Goal: Communication & Community: Participate in discussion

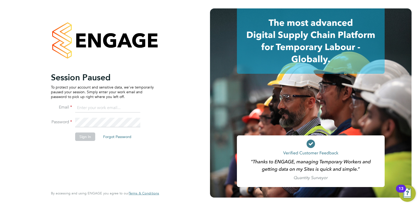
click at [109, 110] on input at bounding box center [107, 108] width 65 height 10
type input "charlienunn@jjfox.com"
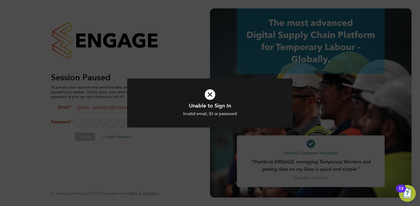
click at [190, 103] on h1 "Unable to Sign In" at bounding box center [210, 105] width 137 height 7
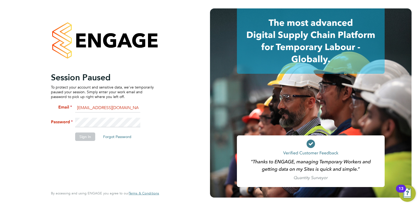
click at [47, 121] on div "Session Paused To protect your account and sensitive data, we've temporarily pa…" at bounding box center [104, 103] width 129 height 206
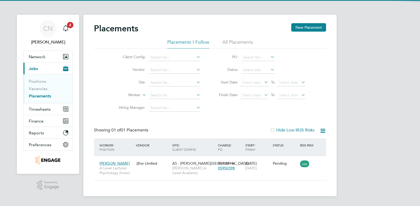
scroll to position [5, 25]
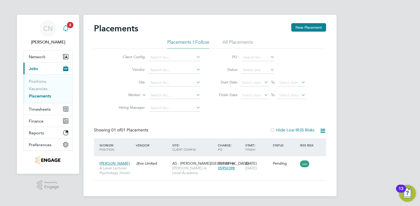
click at [69, 30] on div "Main navigation" at bounding box center [65, 28] width 11 height 11
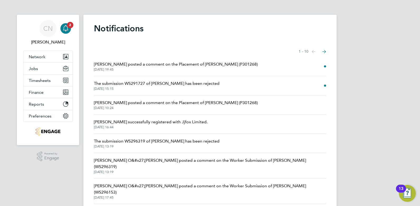
click at [131, 65] on span "[PERSON_NAME] posted a comment on the Placement of [PERSON_NAME] (P301268)" at bounding box center [176, 64] width 164 height 6
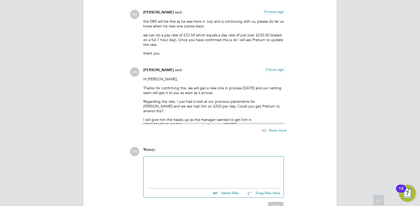
scroll to position [1162, 0]
